Goal: Task Accomplishment & Management: Use online tool/utility

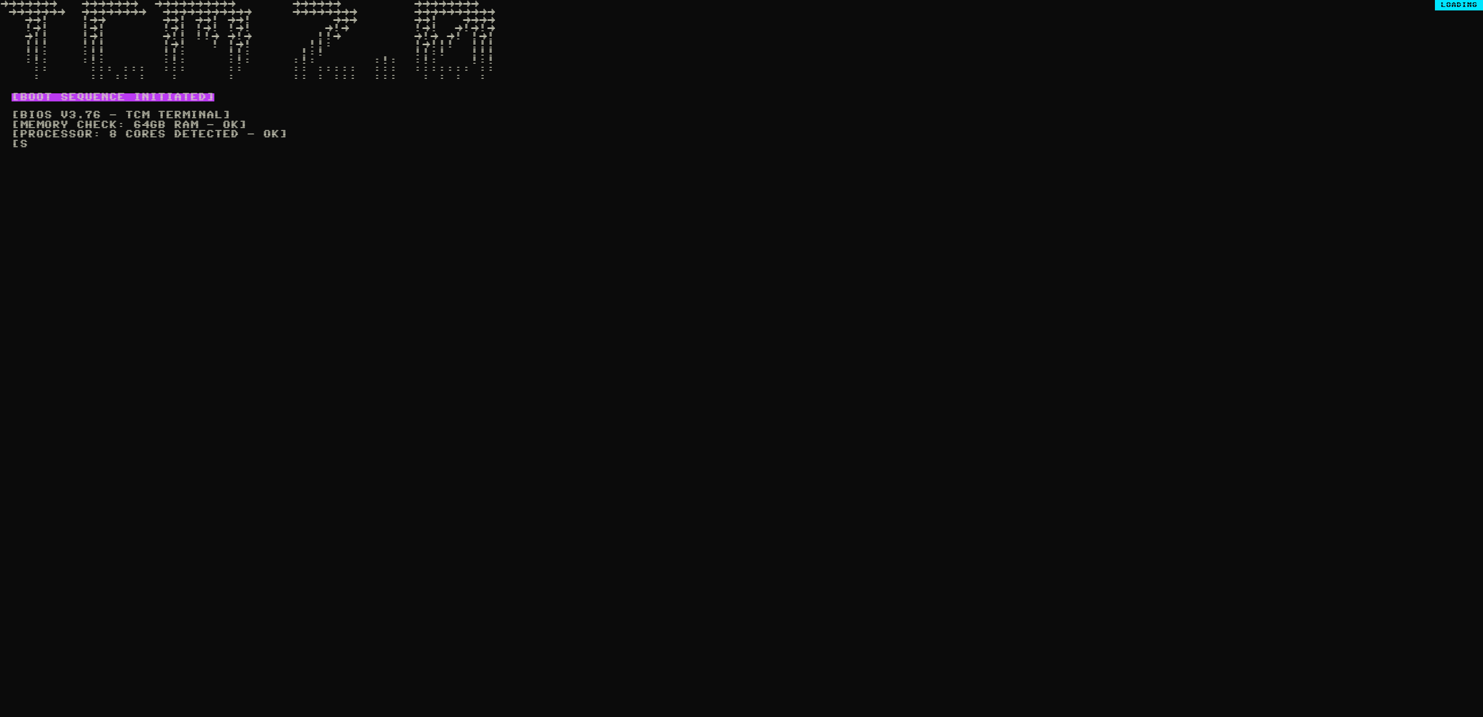
click at [499, 246] on div "[BOOT SEQUENCE INITIATED] [BIOS v3.76 - TCM Terminal] [Memory check: 64GB RAM -…" at bounding box center [259, 416] width 519 height 670
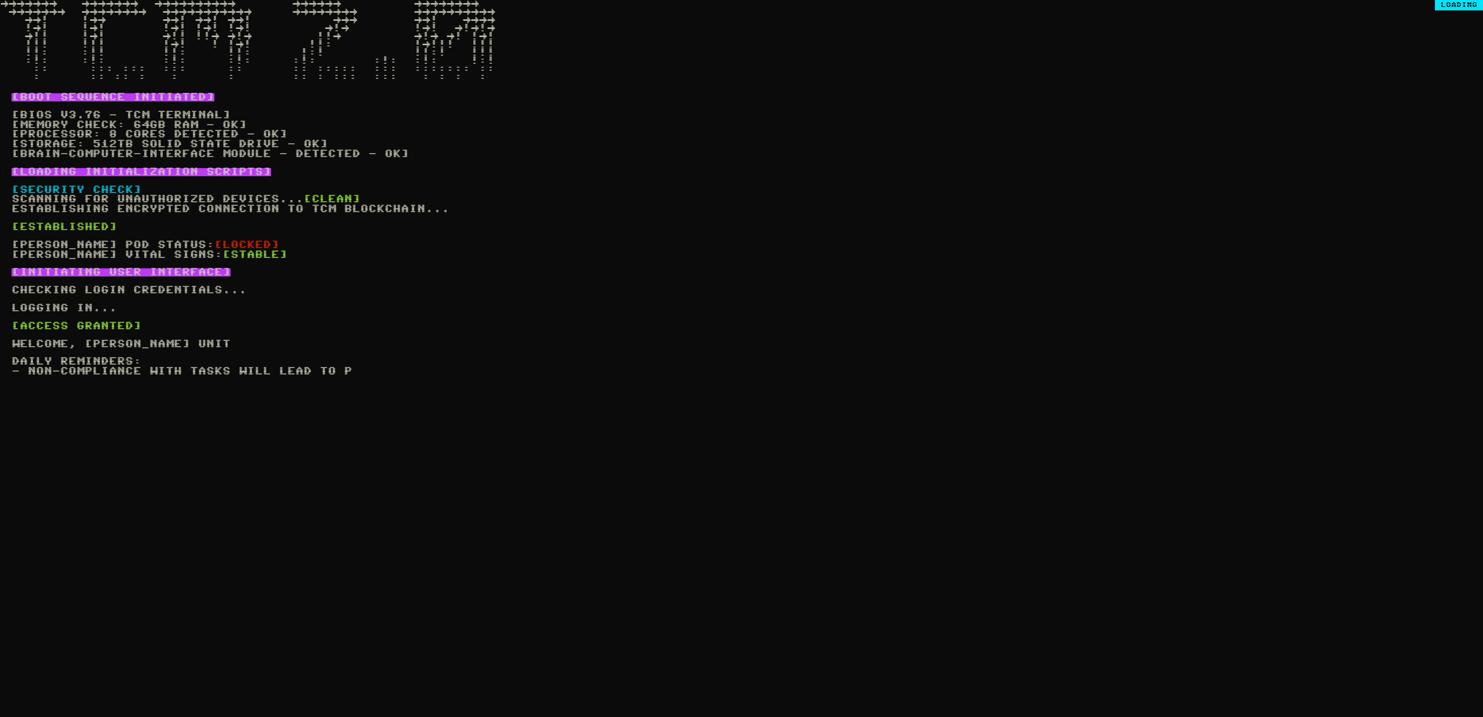
click at [326, 317] on div "[BOOT SEQUENCE INITIATED] [BIOS v3.76 - TCM Terminal] [Memory check: 64GB RAM -…" at bounding box center [259, 416] width 519 height 670
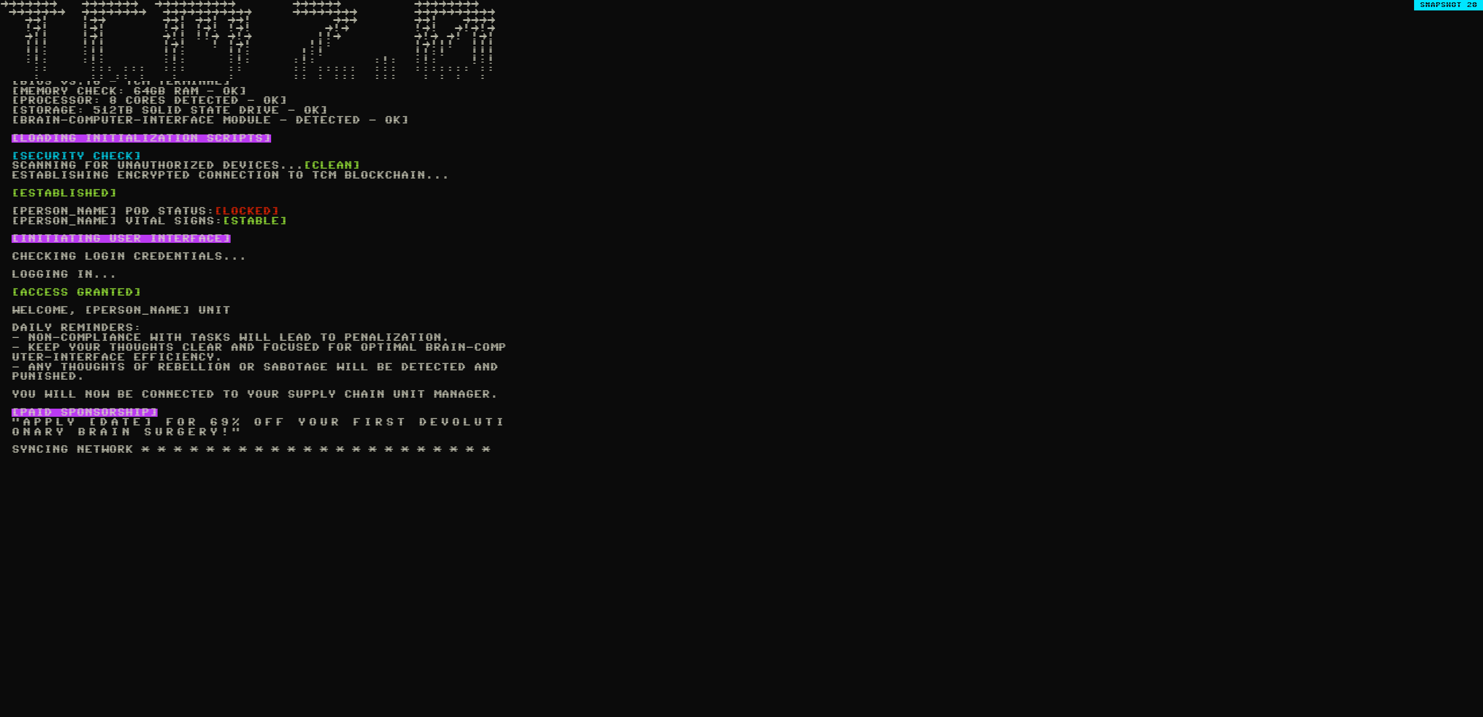
scroll to position [43, 0]
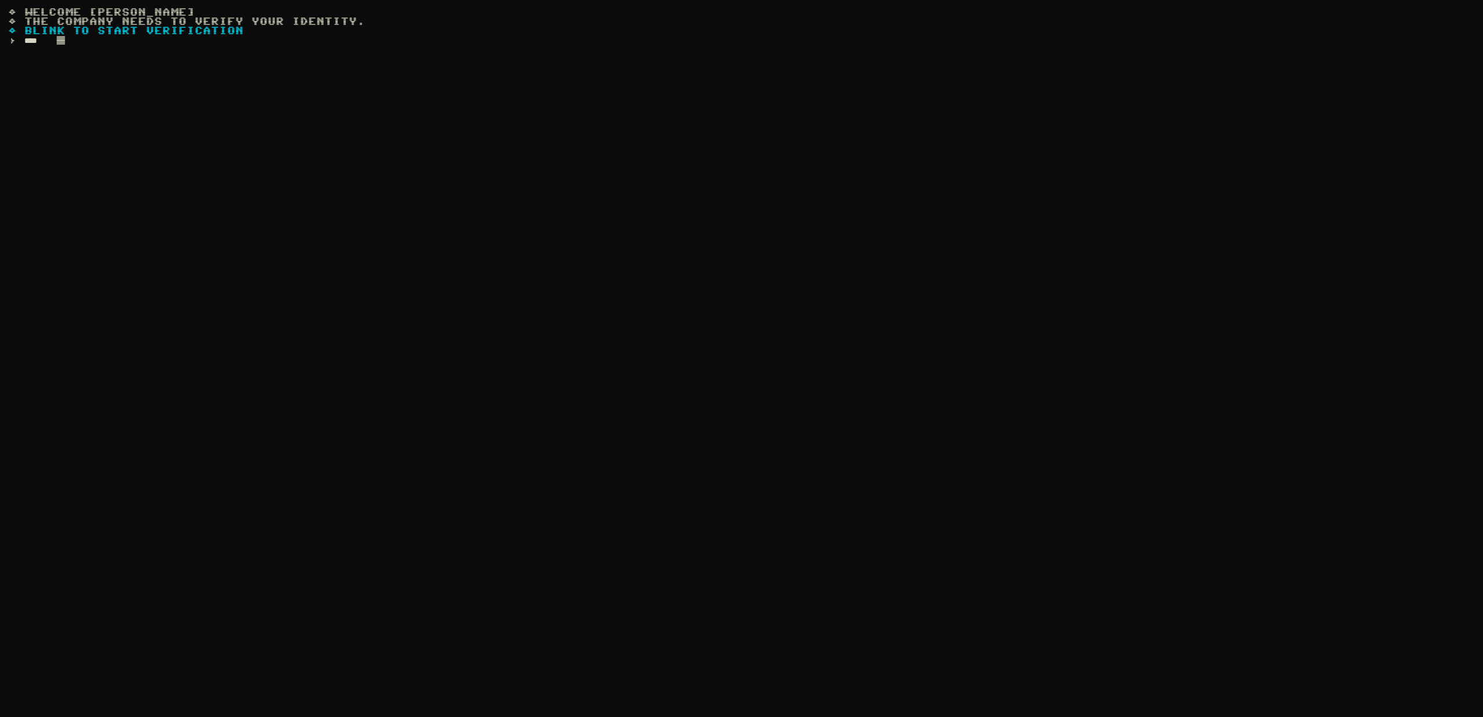
type input "*****"
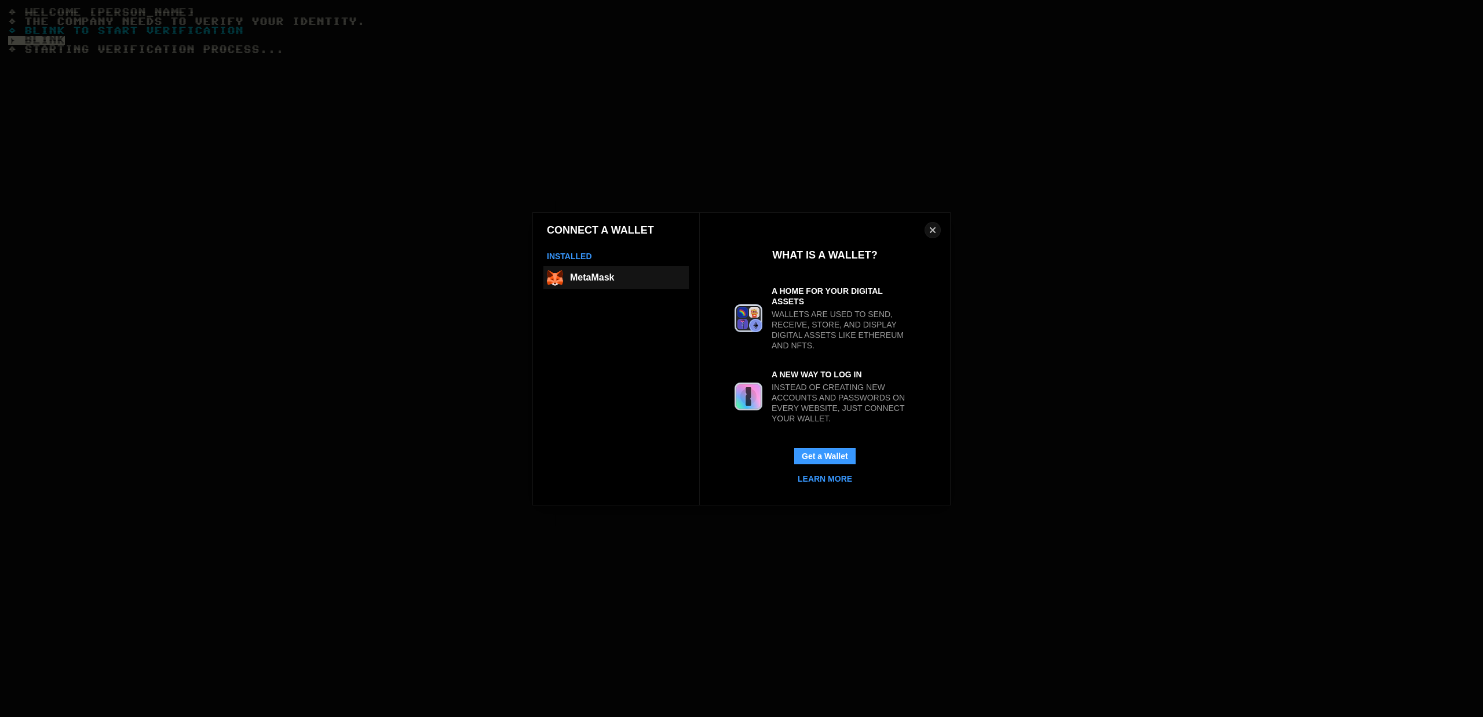
click at [606, 273] on button "MetaMask" at bounding box center [615, 277] width 145 height 23
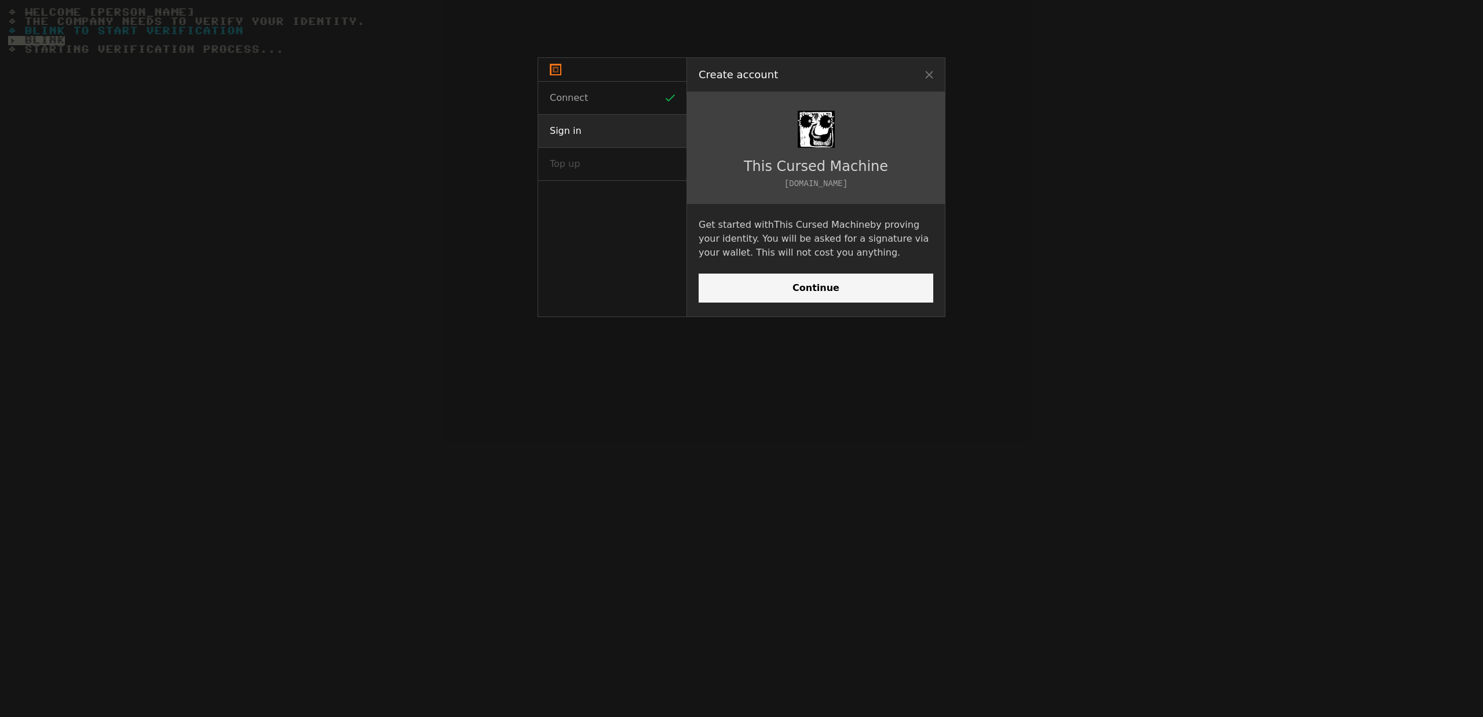
scroll to position [0, 0]
click at [851, 292] on span "Continue" at bounding box center [815, 287] width 215 height 9
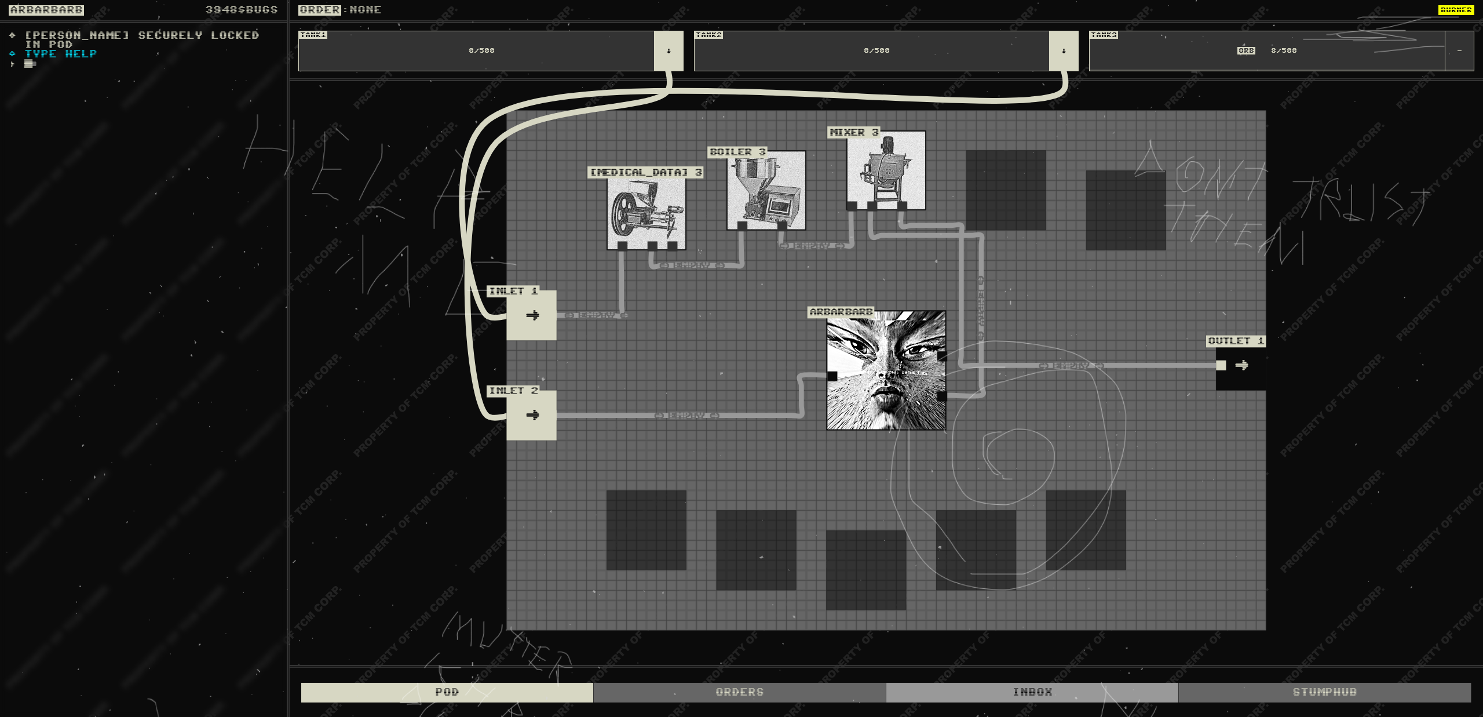
click at [1099, 696] on div "Inbox" at bounding box center [1032, 692] width 293 height 20
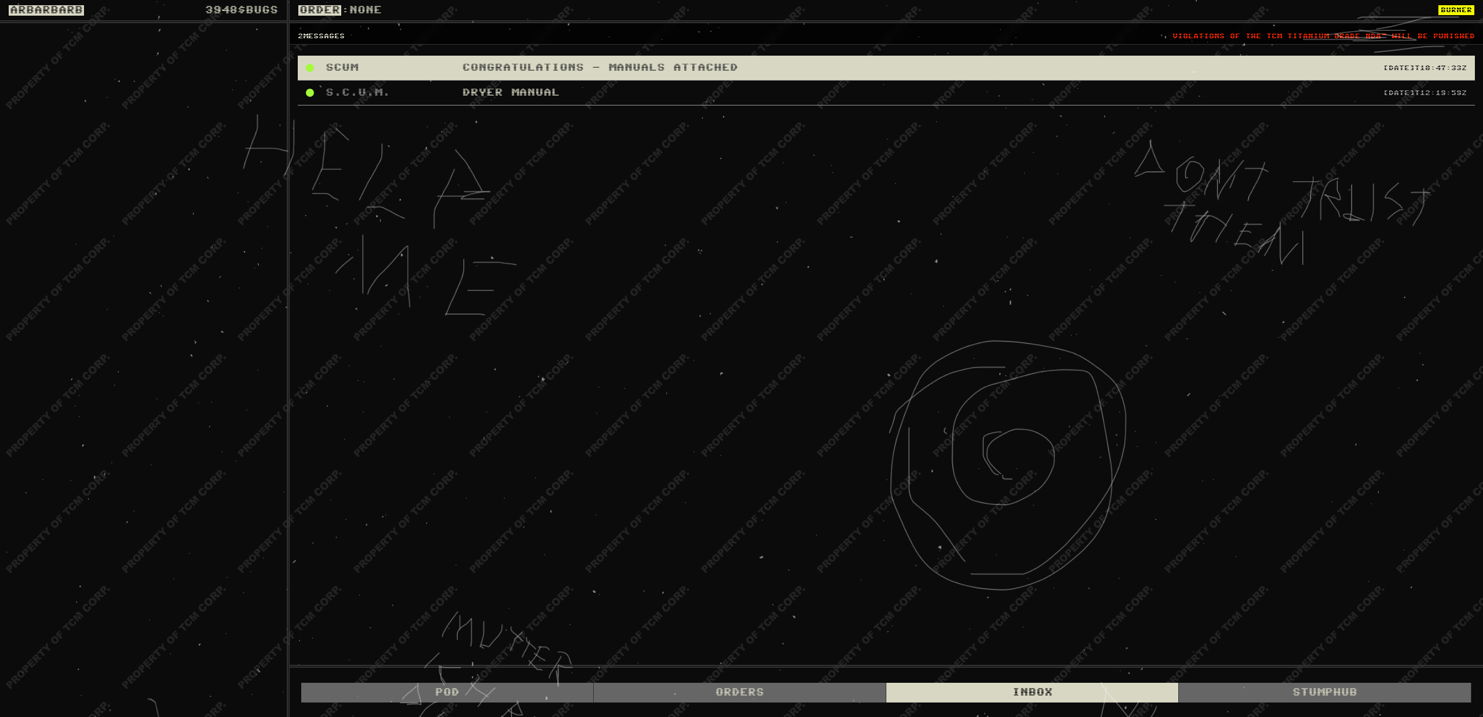
click at [665, 67] on div "CONGRATULATIONS - MANUALS ATTACHED" at bounding box center [922, 68] width 921 height 8
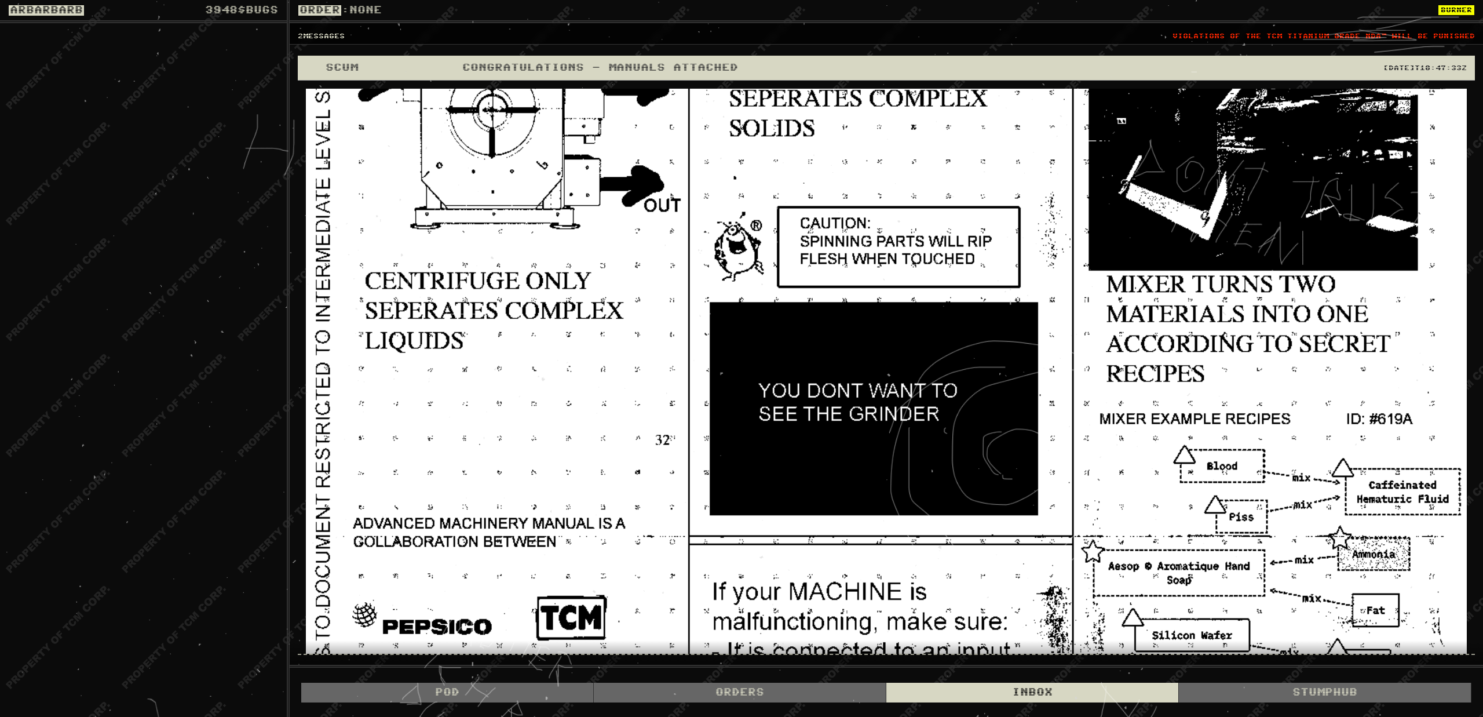
scroll to position [2251, 0]
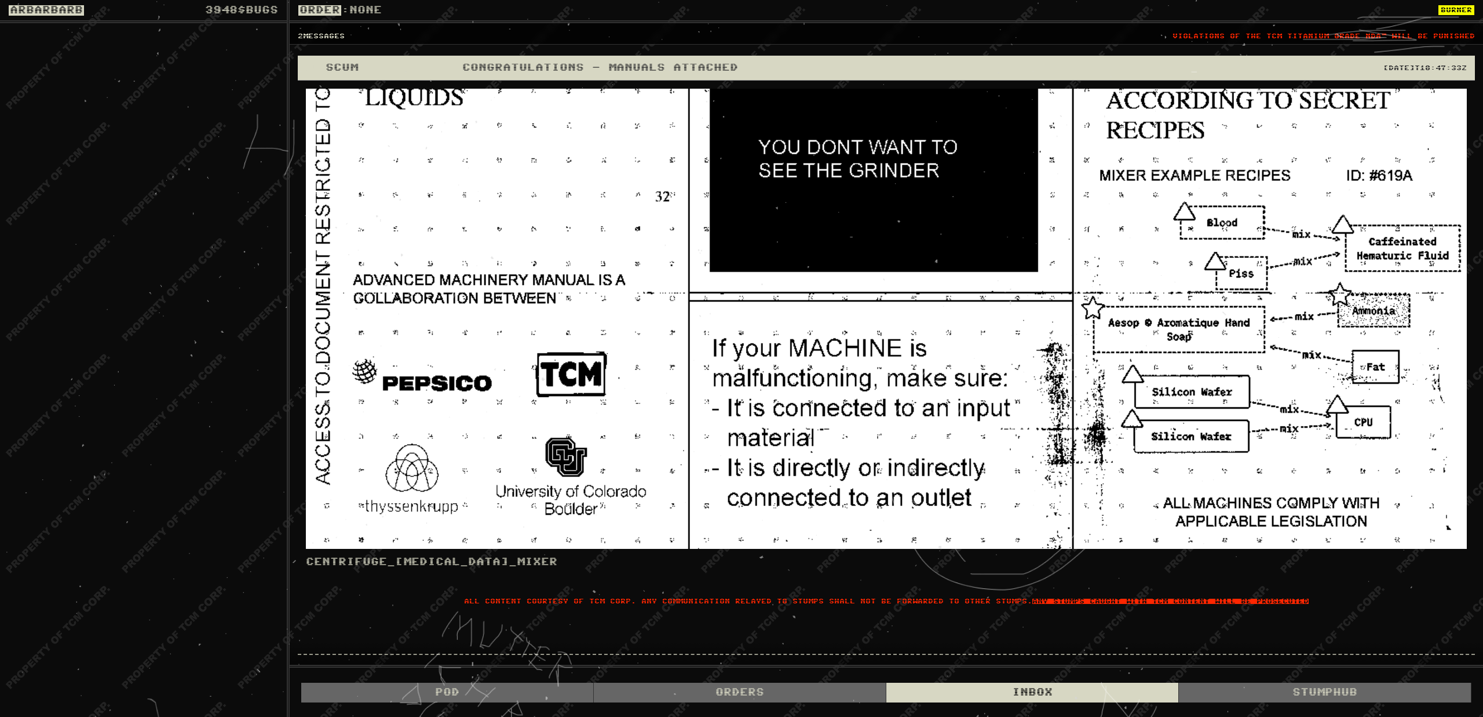
click at [1277, 403] on img at bounding box center [886, 125] width 1161 height 846
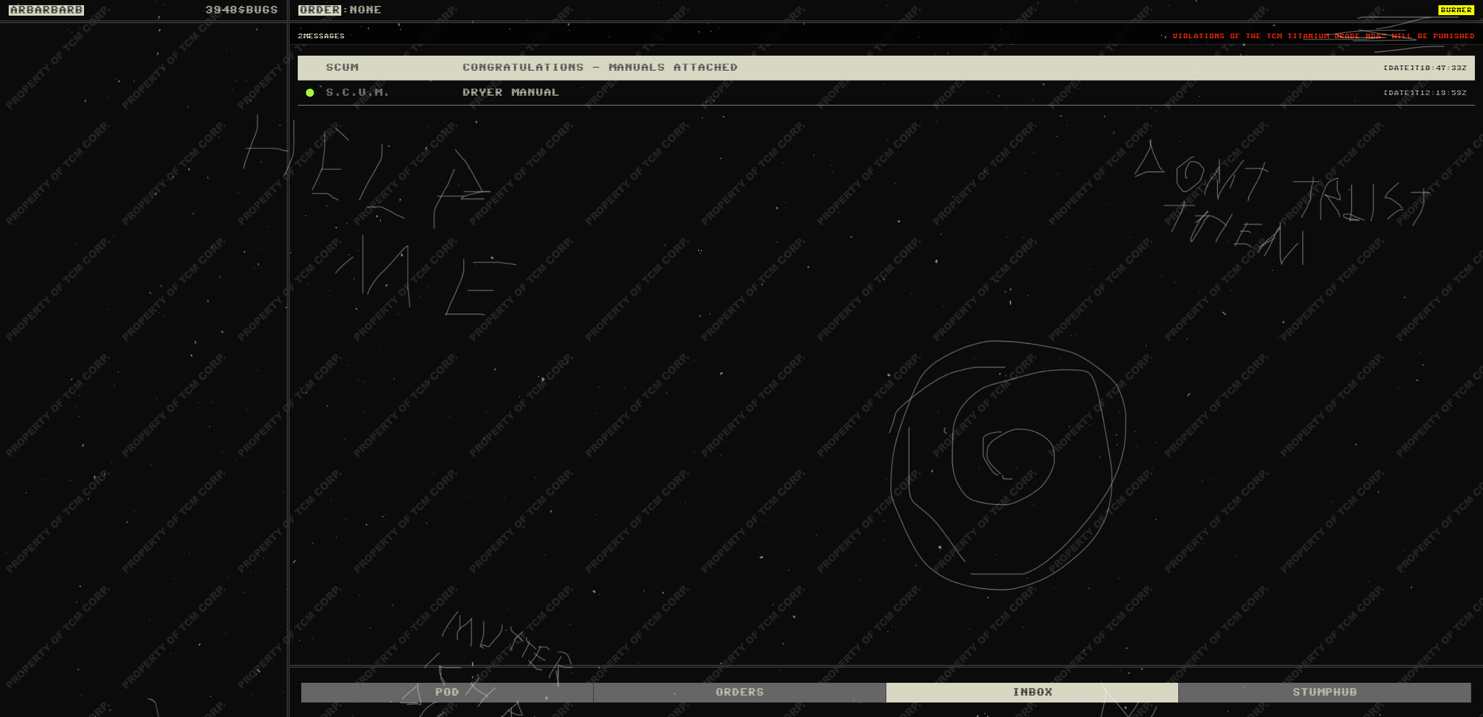
click at [599, 56] on div "SCUM CONGRATULATIONS - MANUALS ATTACHED [DATE]T10:47:33Z" at bounding box center [886, 68] width 1177 height 25
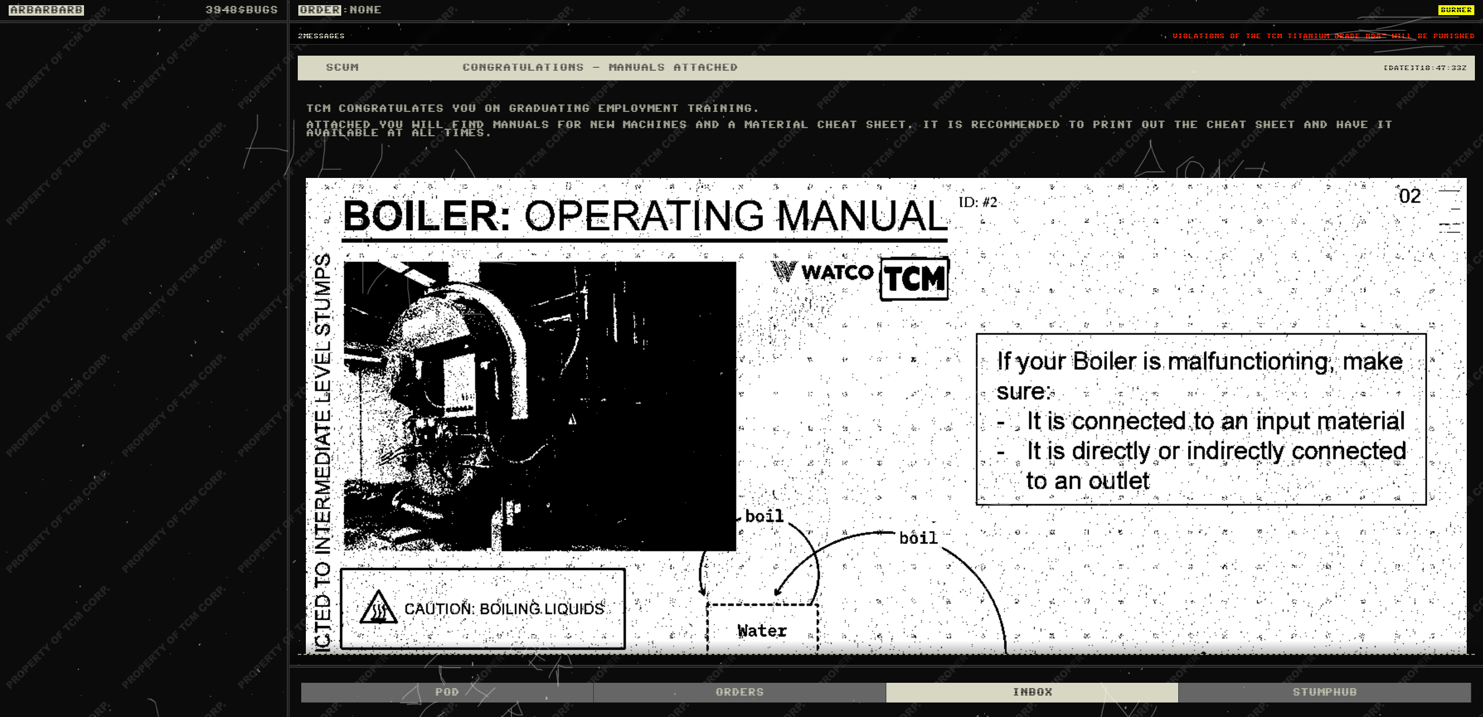
click at [931, 407] on img at bounding box center [886, 601] width 1161 height 846
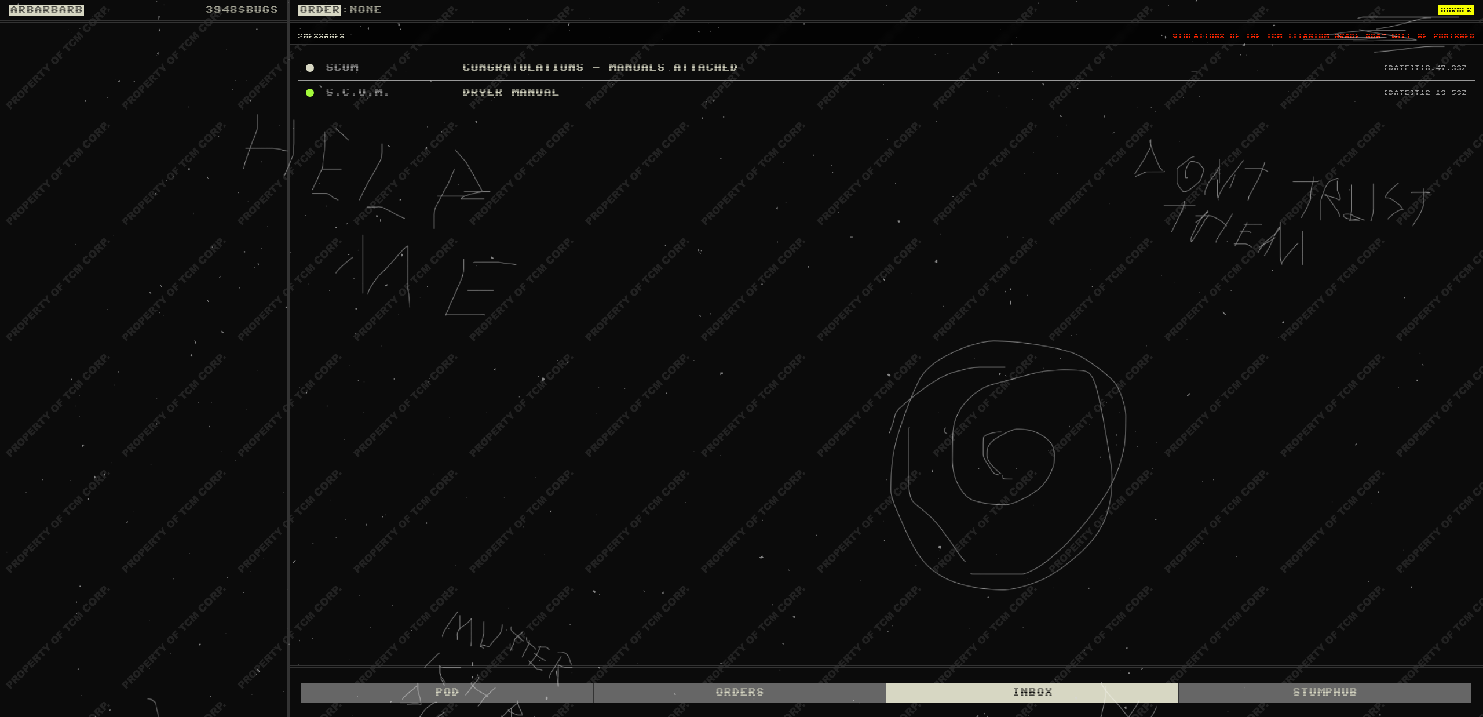
click at [1280, 31] on div "2 messages Violations of the TCM Titanium Grade NDA™ will be punished" at bounding box center [886, 33] width 1193 height 21
click at [1321, 673] on div "Pod Orders Inbox STUMPHUB" at bounding box center [886, 691] width 1193 height 49
click at [1324, 689] on div "STUMPHUB" at bounding box center [1325, 692] width 293 height 20
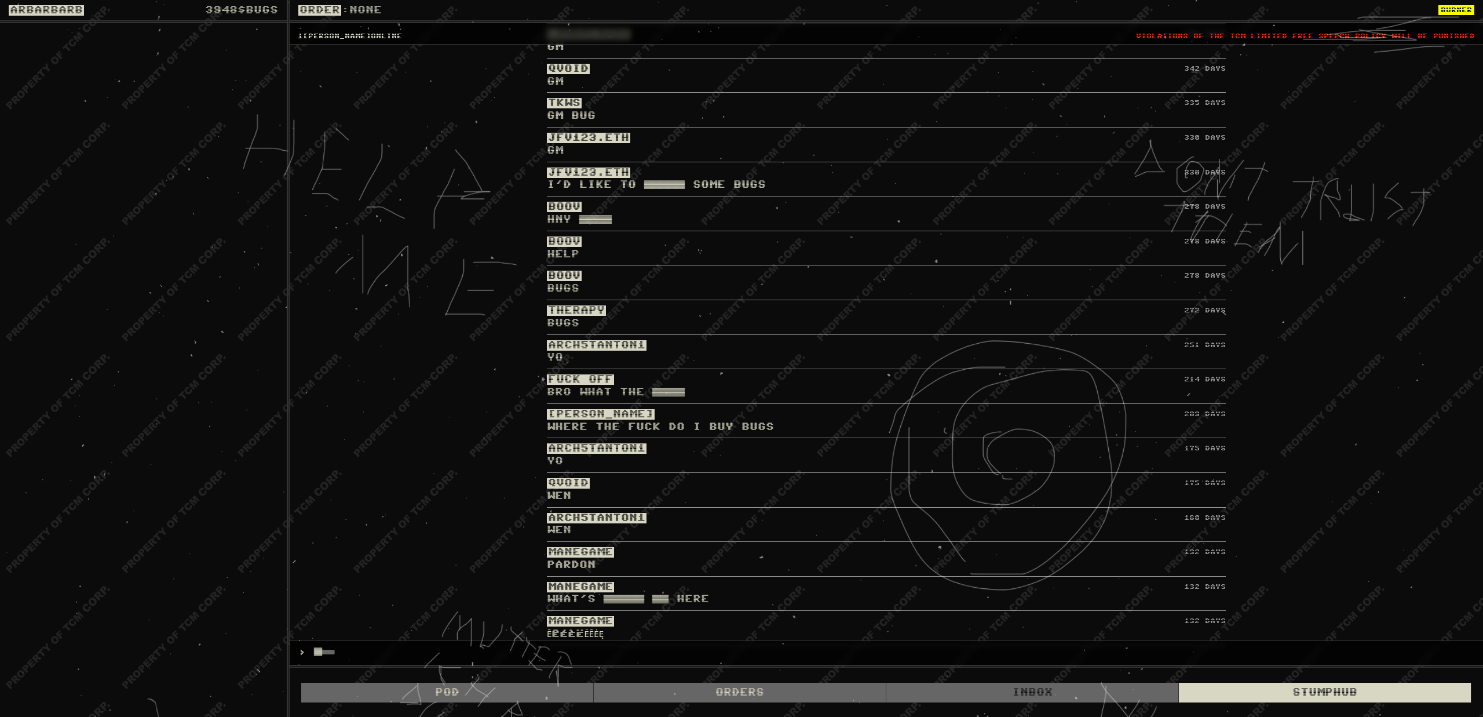
scroll to position [106, 0]
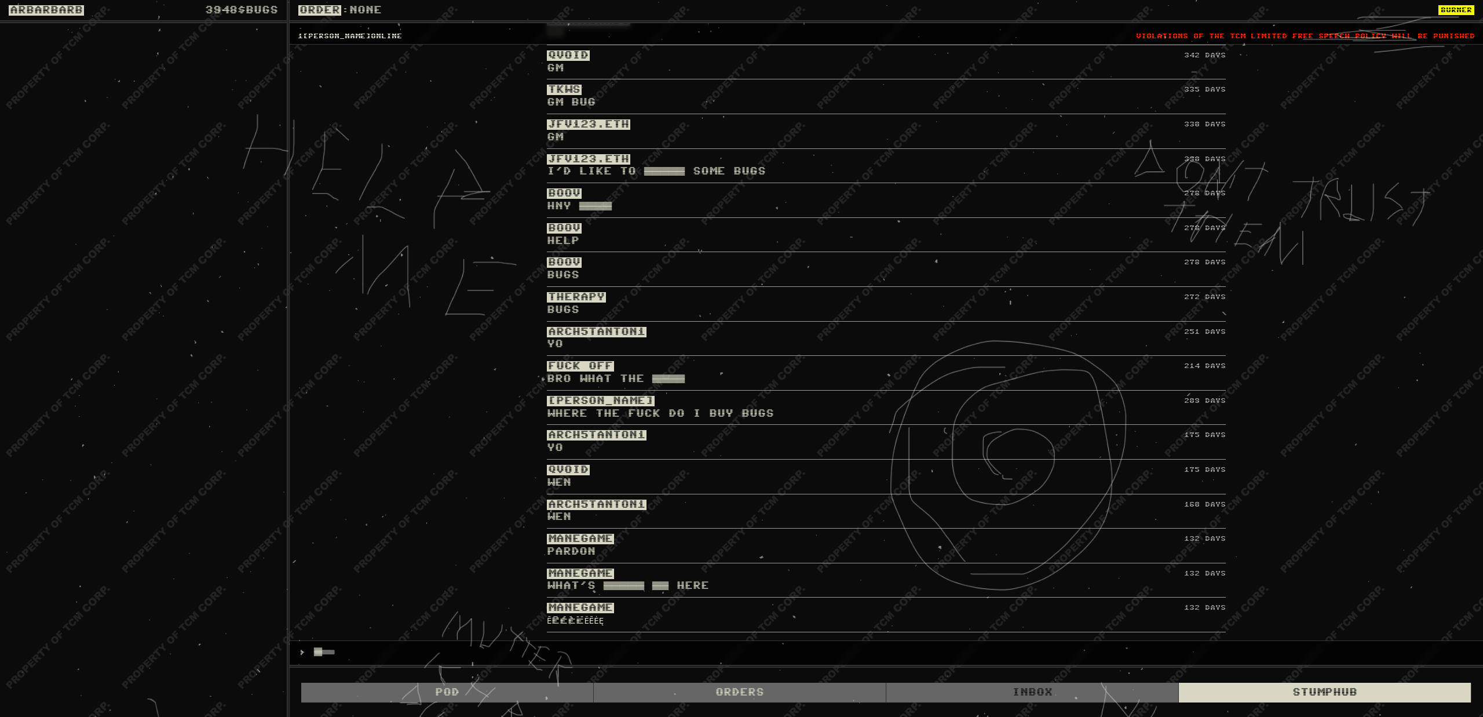
click at [453, 651] on input "text" at bounding box center [383, 652] width 139 height 9
click at [511, 657] on div "› █" at bounding box center [886, 652] width 1193 height 24
type input "*****"
type input "****"
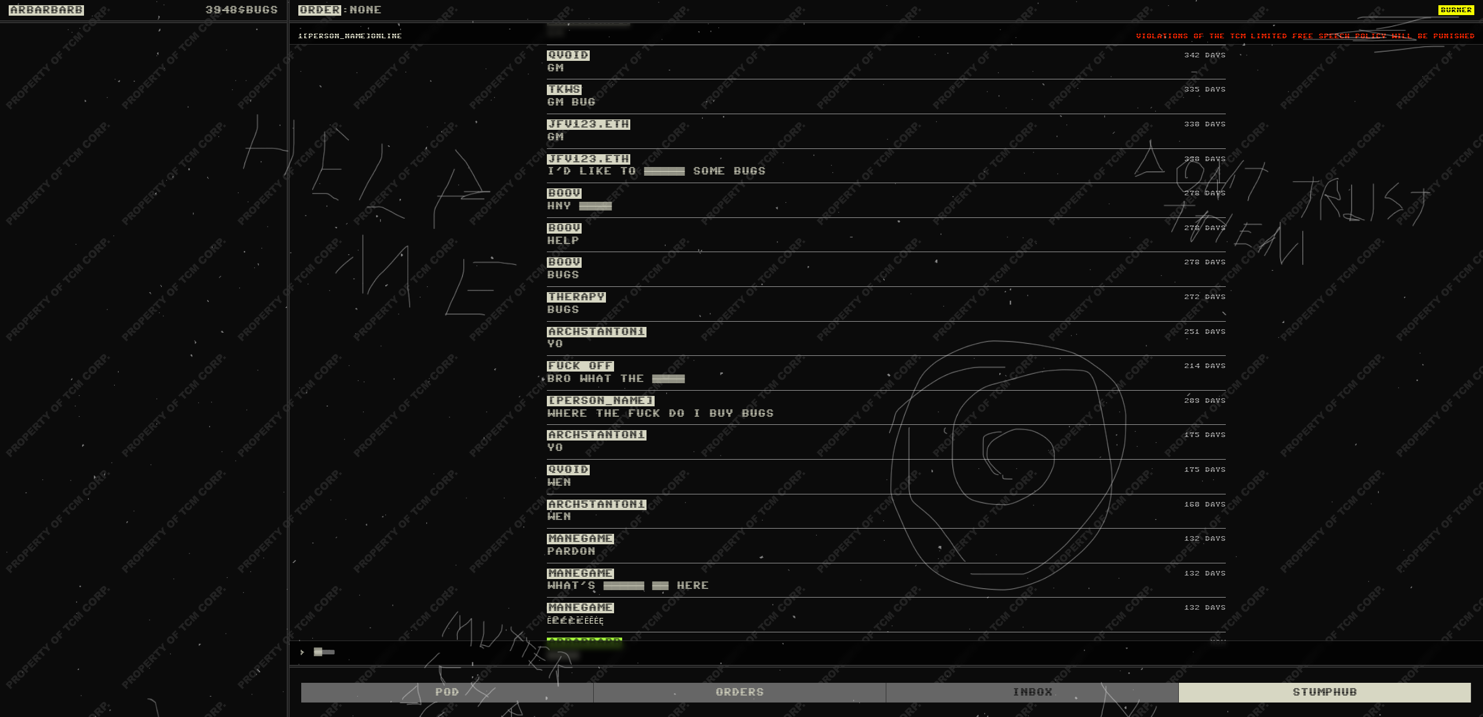
scroll to position [140, 0]
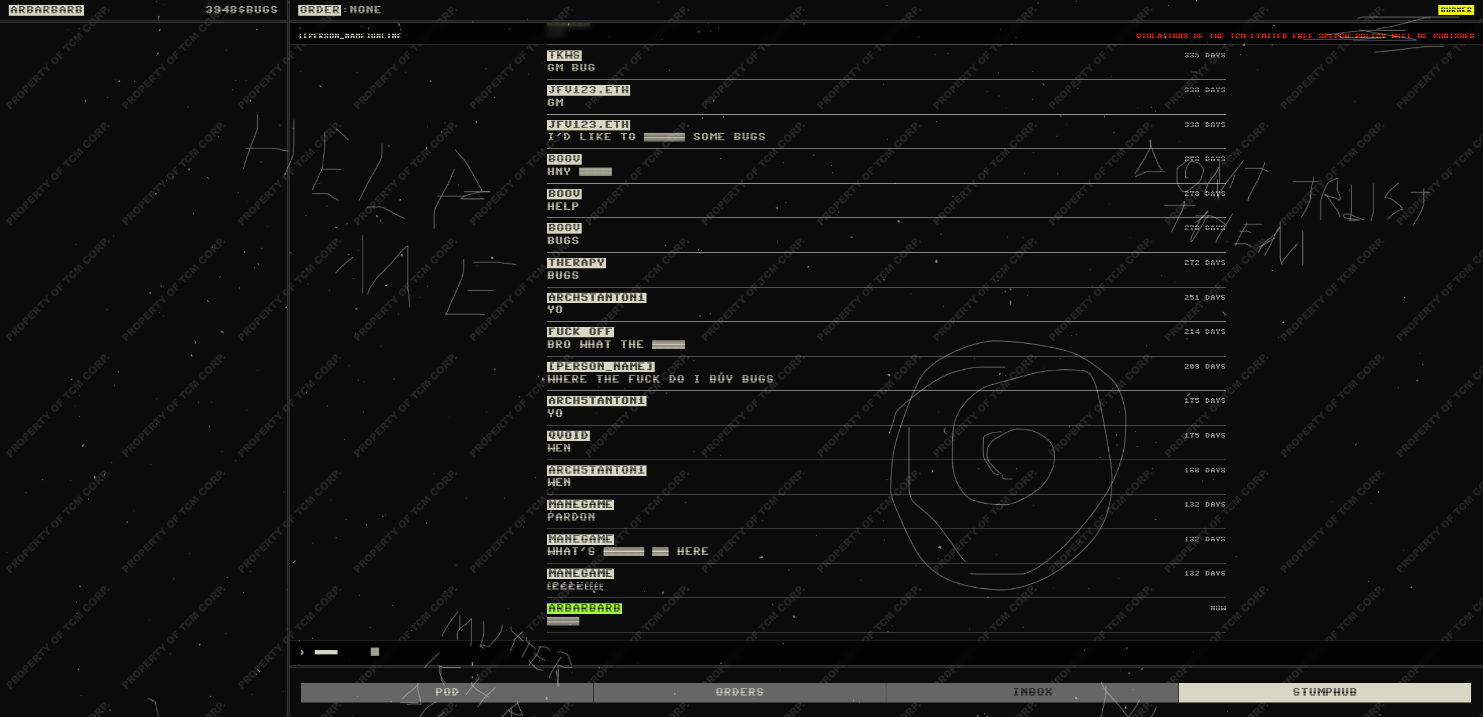
type input "********"
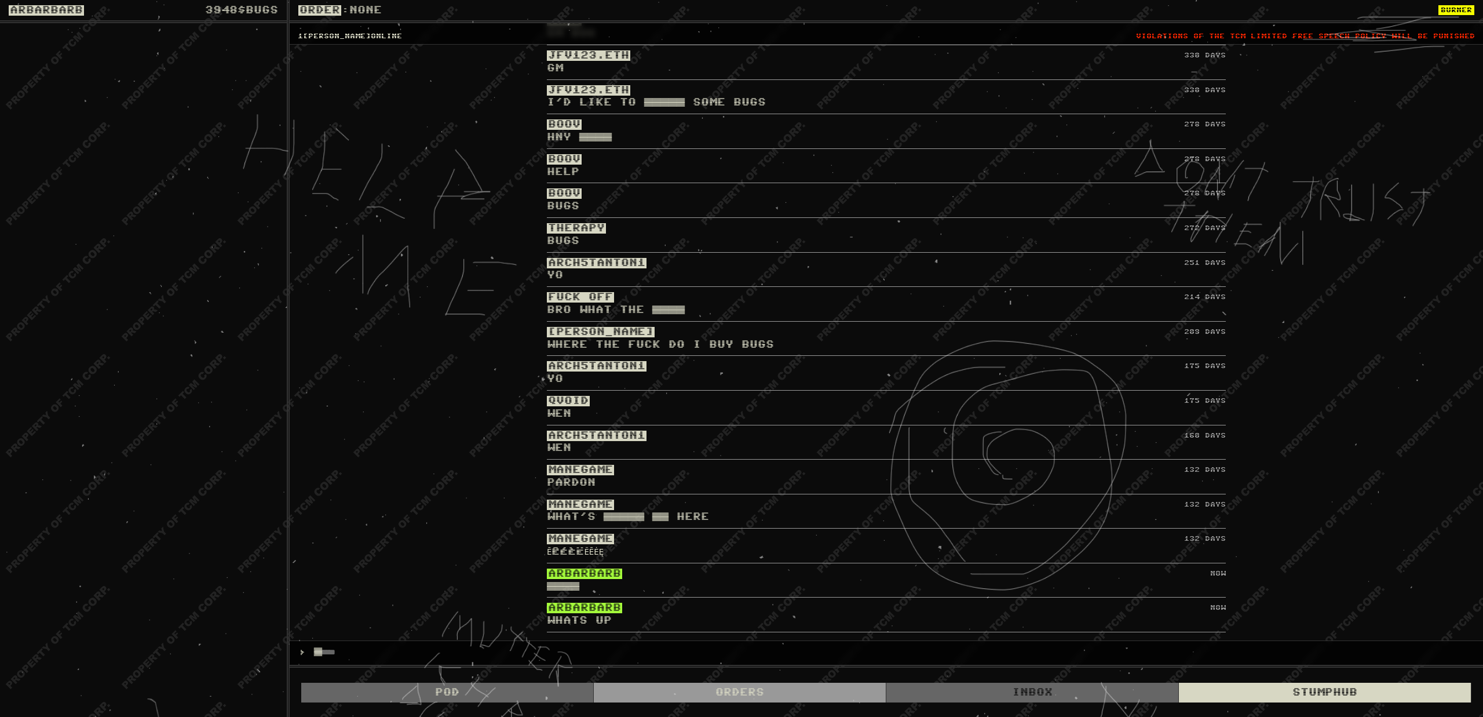
click at [807, 688] on div "Orders" at bounding box center [740, 692] width 293 height 20
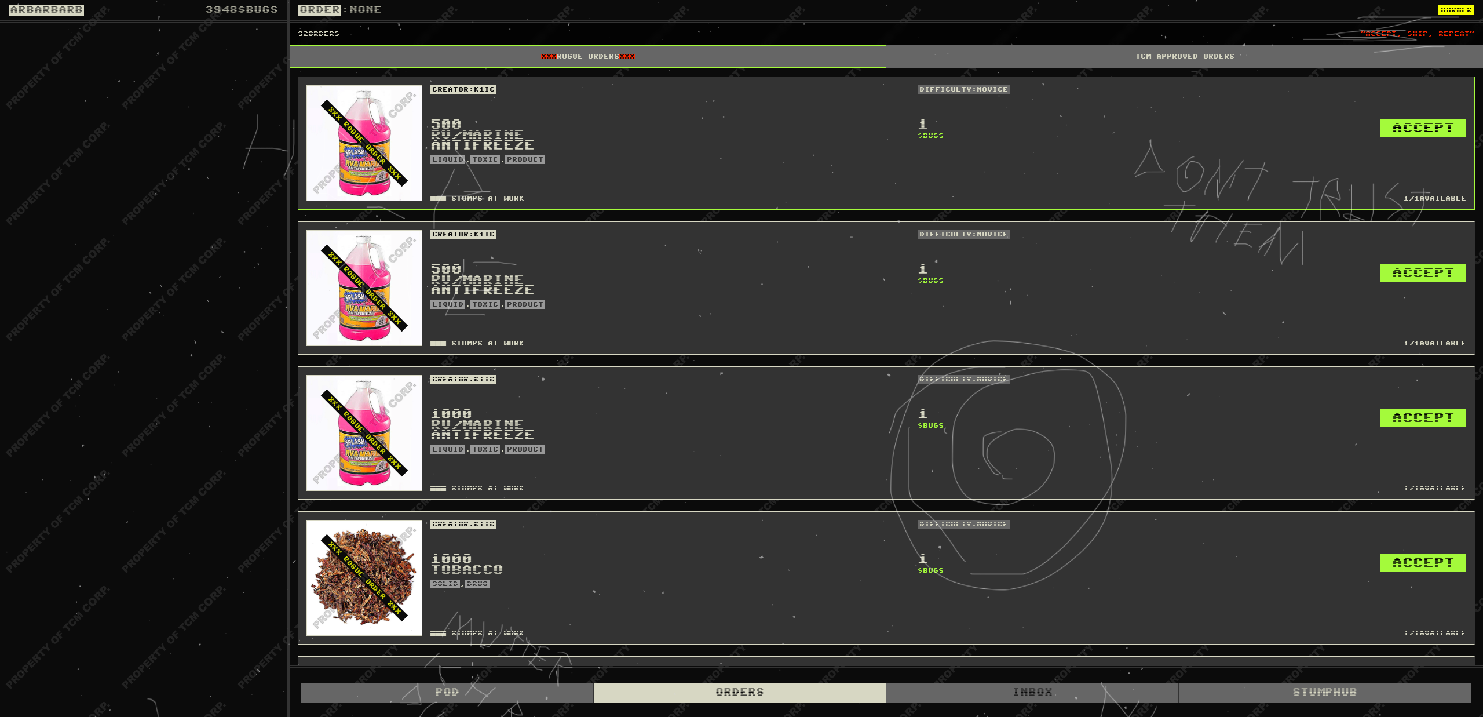
click at [1067, 59] on div "TCM APPROVED ORDERS" at bounding box center [1184, 56] width 597 height 23
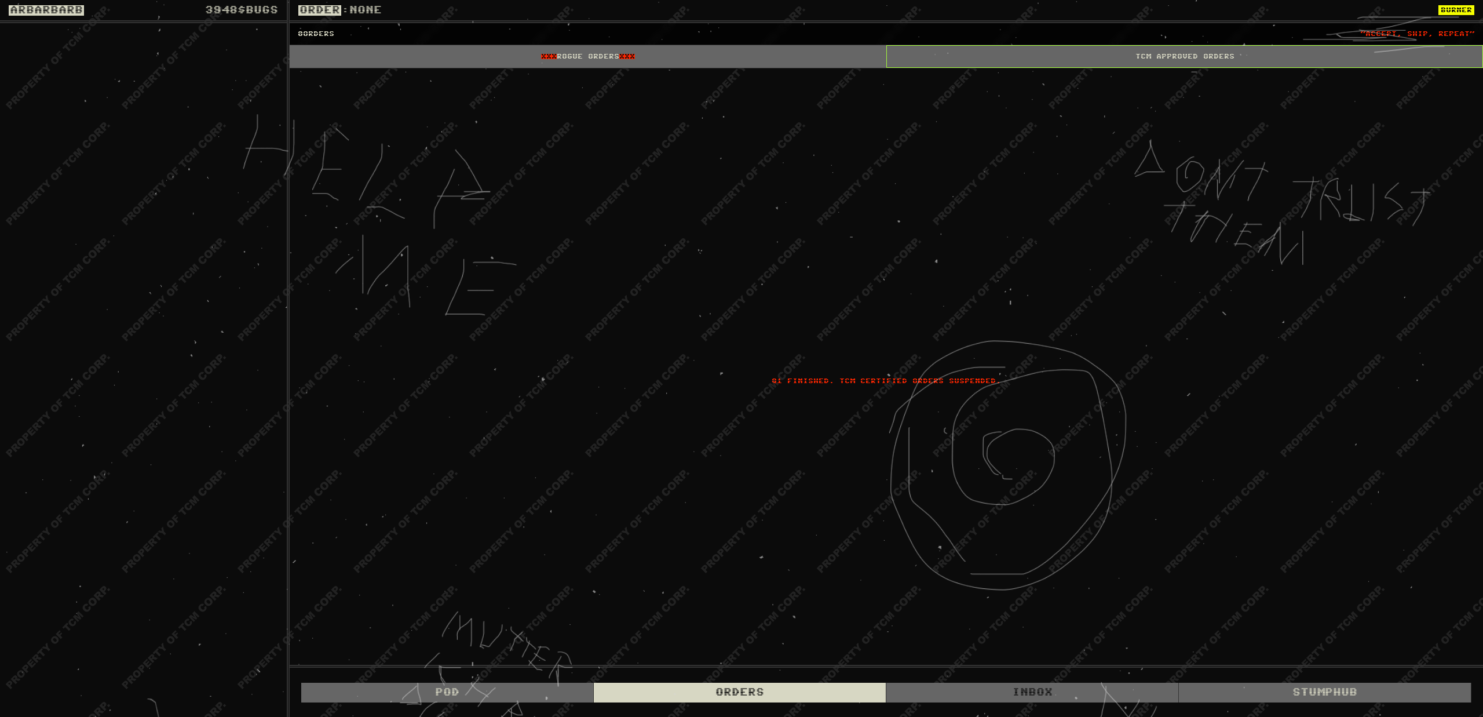
click at [756, 59] on div "XXX ROGUE ORDERS XXX" at bounding box center [588, 56] width 597 height 23
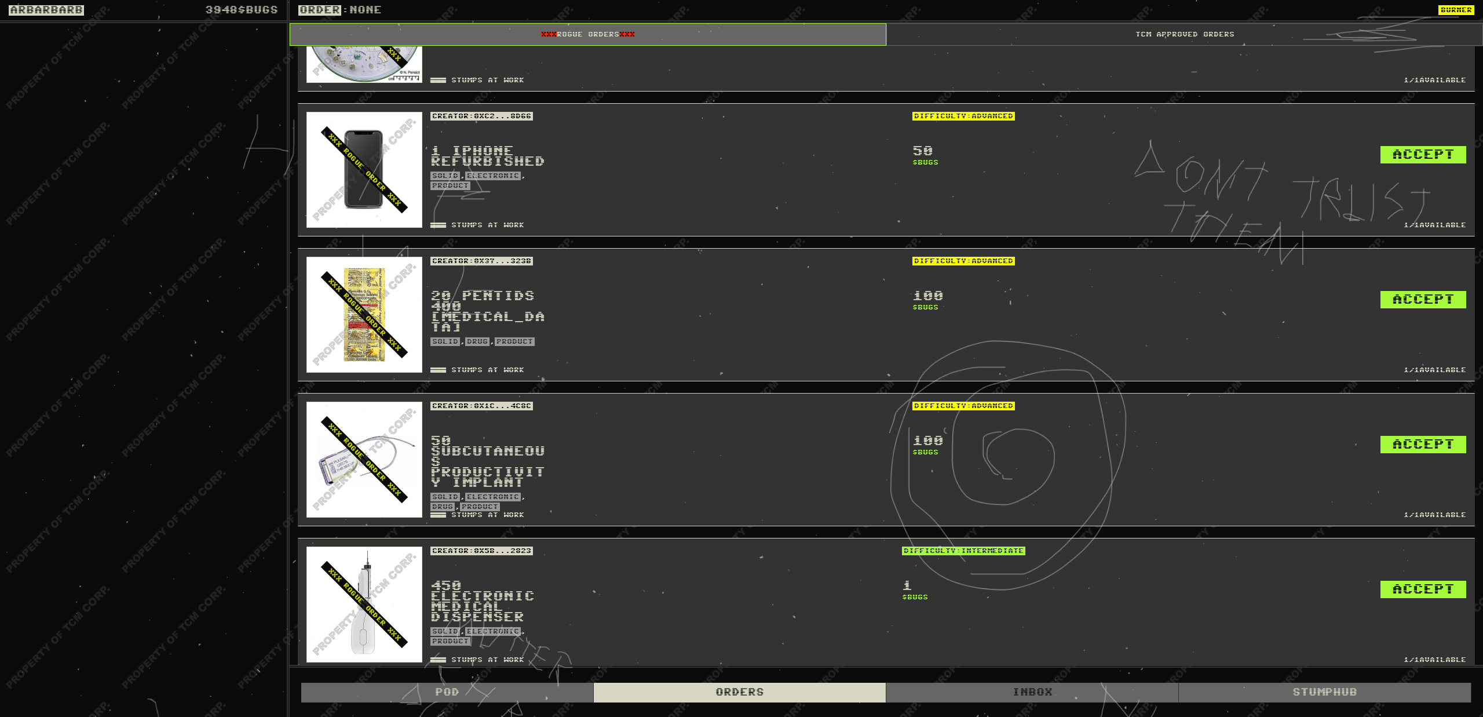
scroll to position [0, 0]
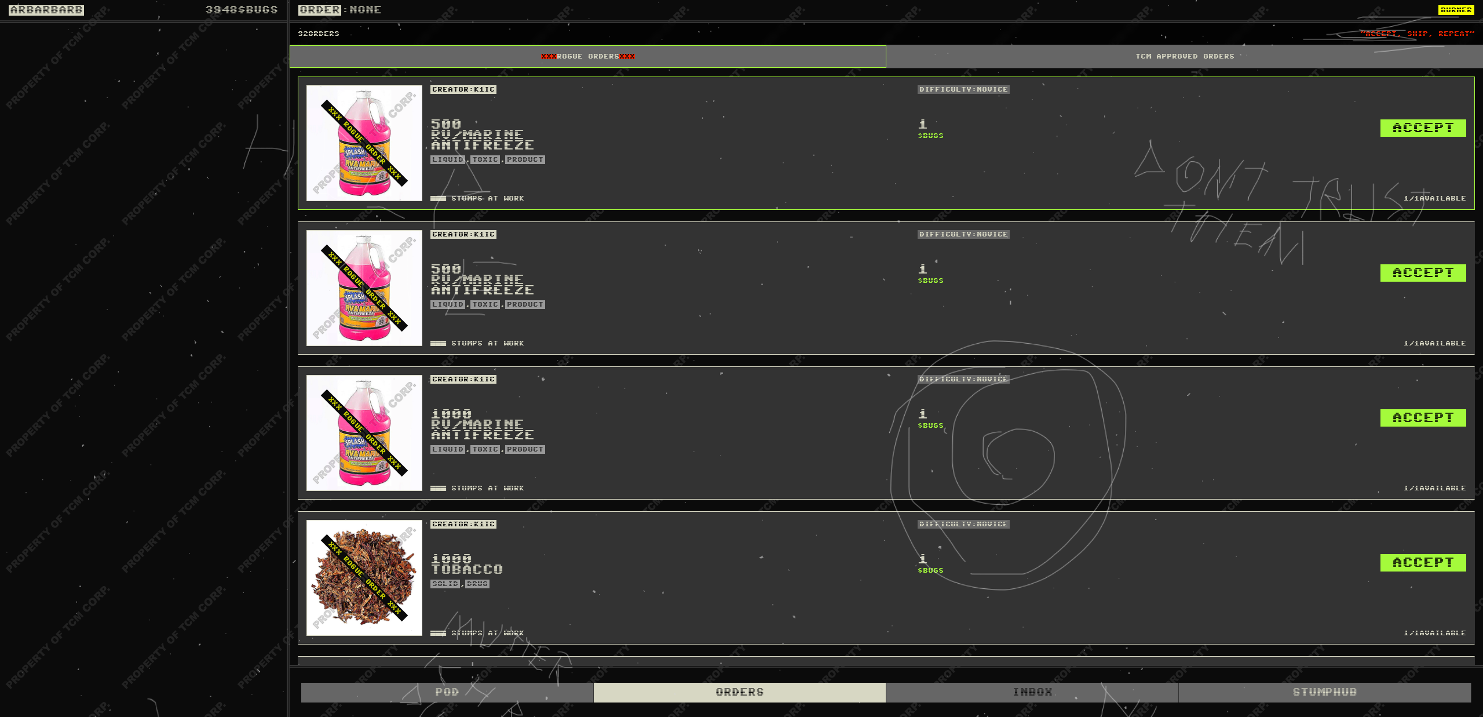
click at [1198, 52] on div "TCM APPROVED ORDERS" at bounding box center [1184, 56] width 597 height 23
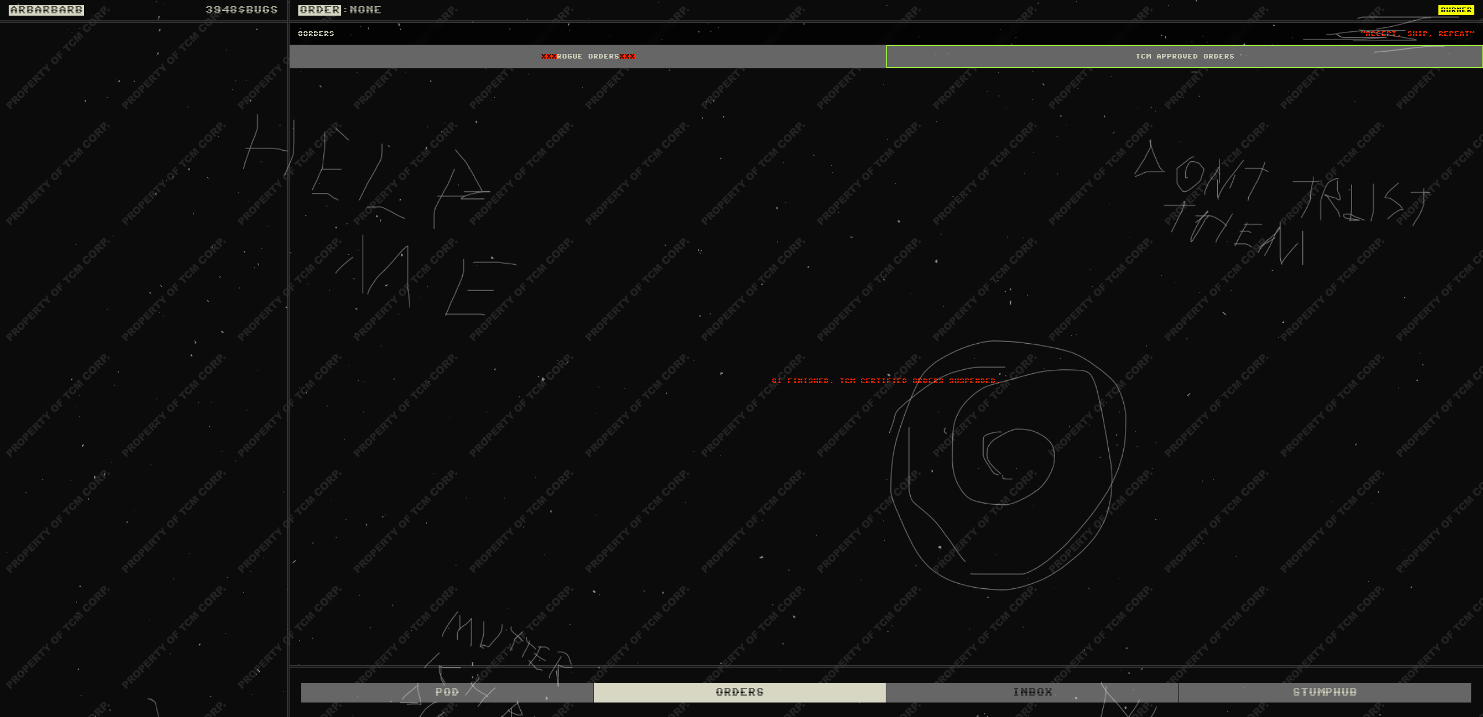
click at [809, 64] on div "XXX ROGUE ORDERS XXX" at bounding box center [588, 56] width 597 height 23
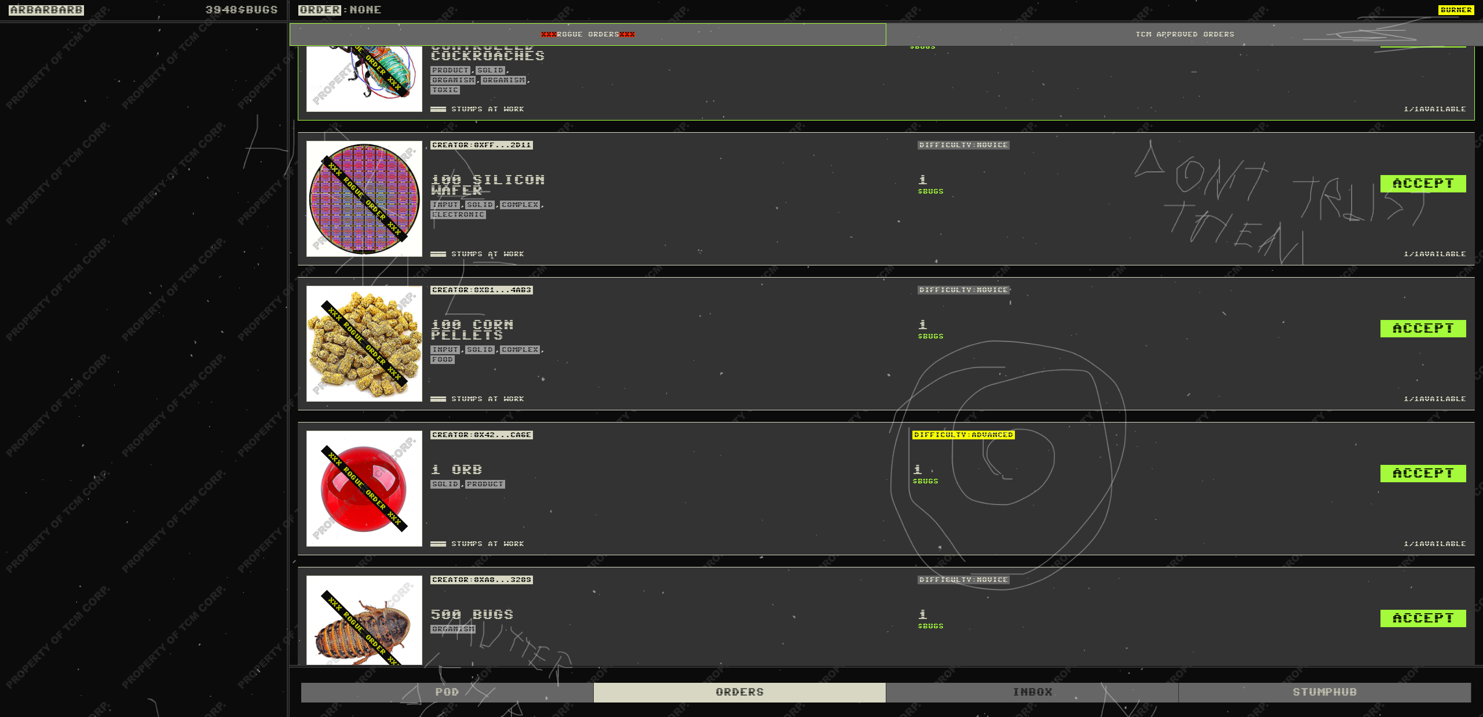
click at [1252, 39] on div "TCM APPROVED ORDERS" at bounding box center [1184, 34] width 597 height 23
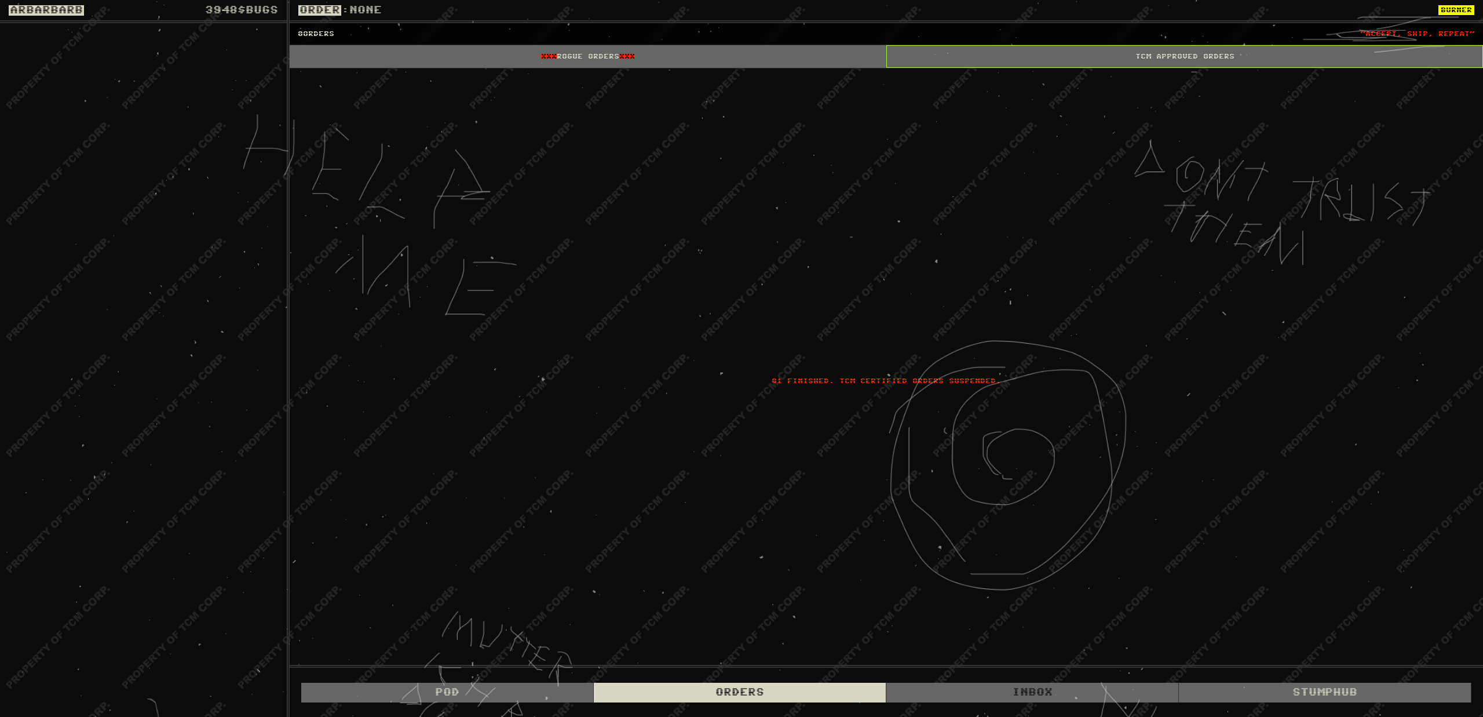
click at [672, 57] on div "XXX ROGUE ORDERS XXX" at bounding box center [588, 56] width 597 height 23
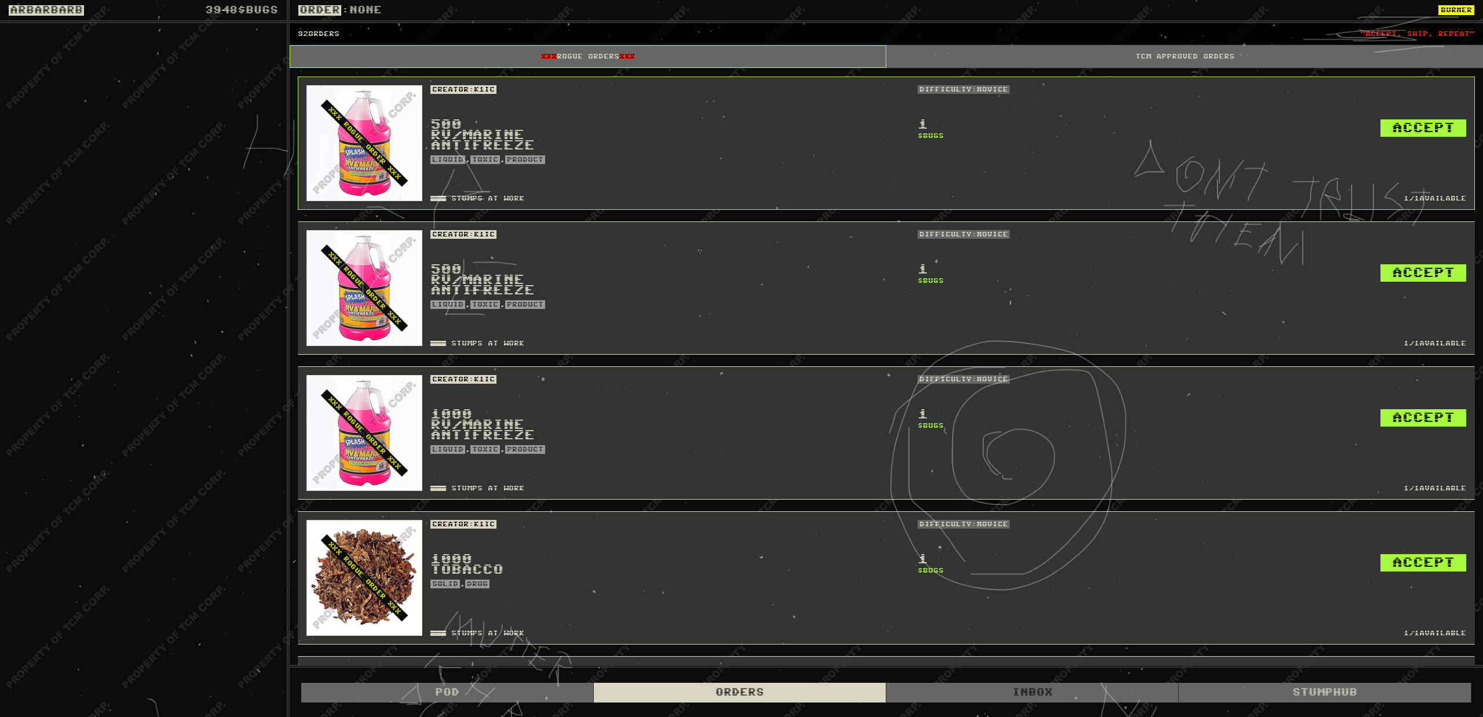
click at [1175, 50] on div "TCM APPROVED ORDERS" at bounding box center [1184, 56] width 597 height 23
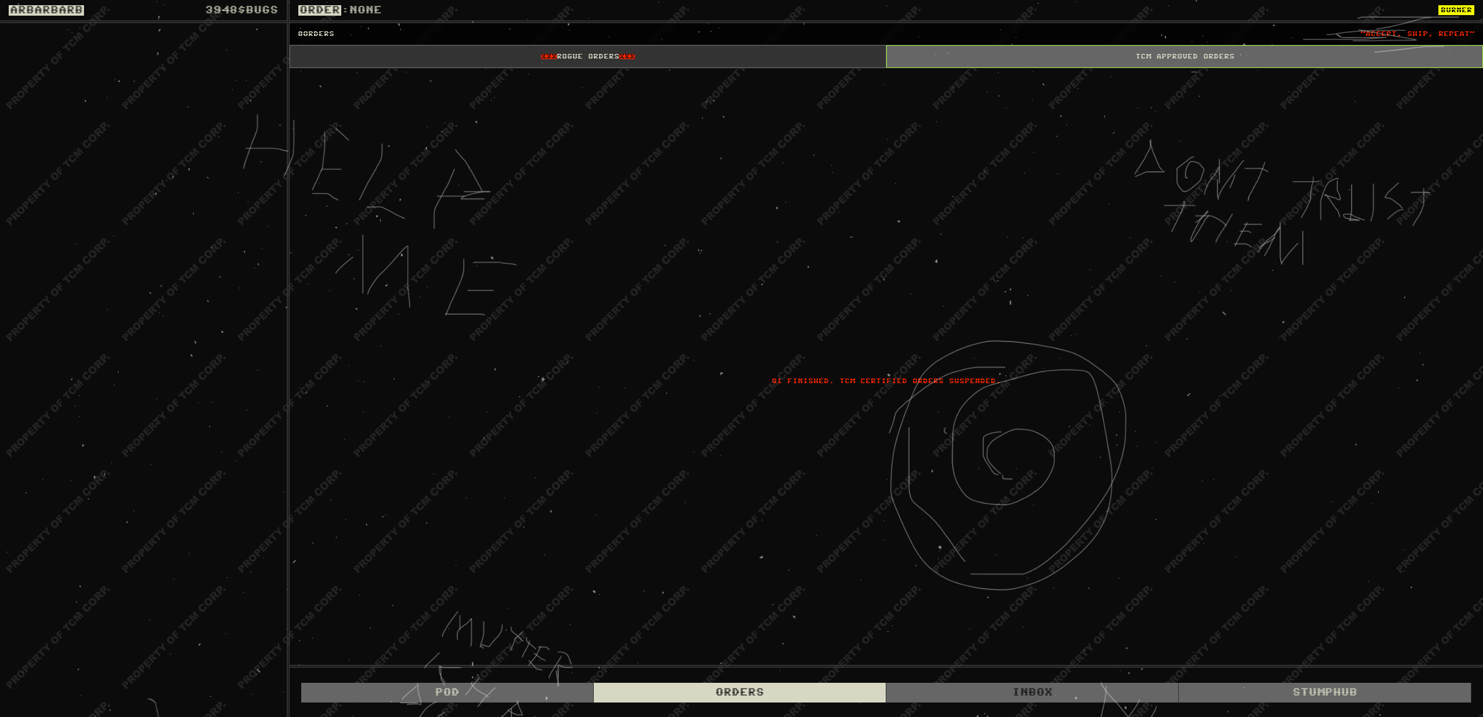
click at [989, 668] on div "Pod Orders Inbox STUMPHUB" at bounding box center [886, 691] width 1193 height 49
drag, startPoint x: 1018, startPoint y: 695, endPoint x: 826, endPoint y: 689, distance: 191.8
click at [1018, 695] on div "Inbox" at bounding box center [1032, 692] width 293 height 20
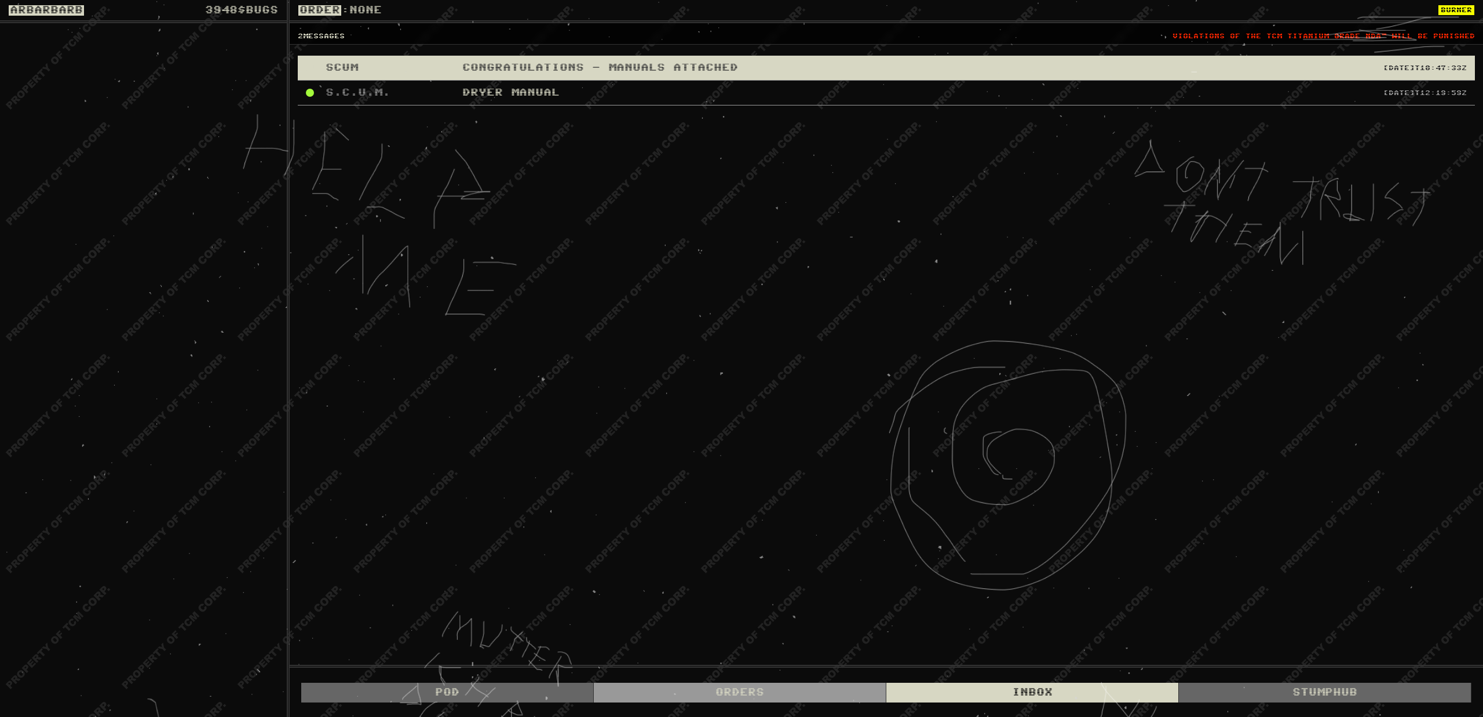
click at [814, 688] on div "Orders" at bounding box center [740, 692] width 293 height 20
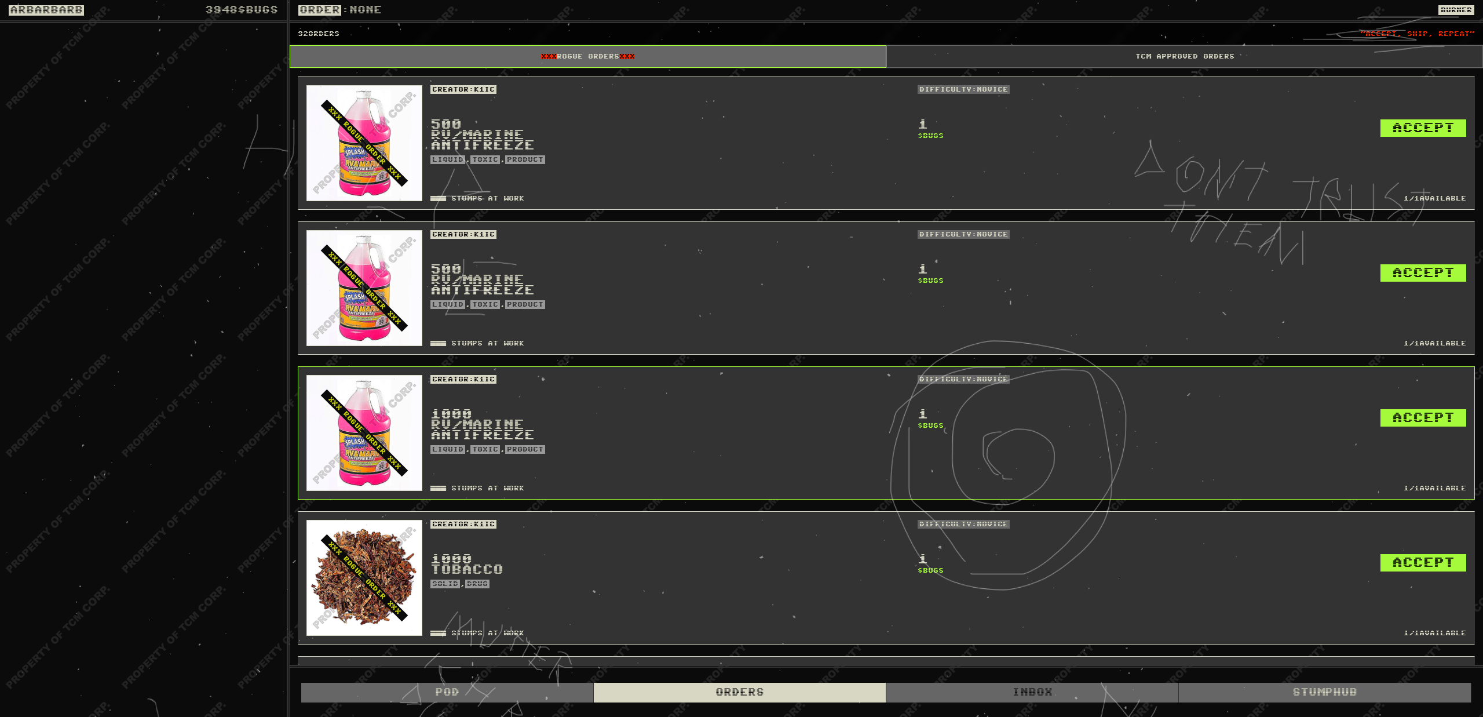
click at [1455, 8] on button "BURNER" at bounding box center [1456, 10] width 36 height 10
